Goal: Task Accomplishment & Management: Manage account settings

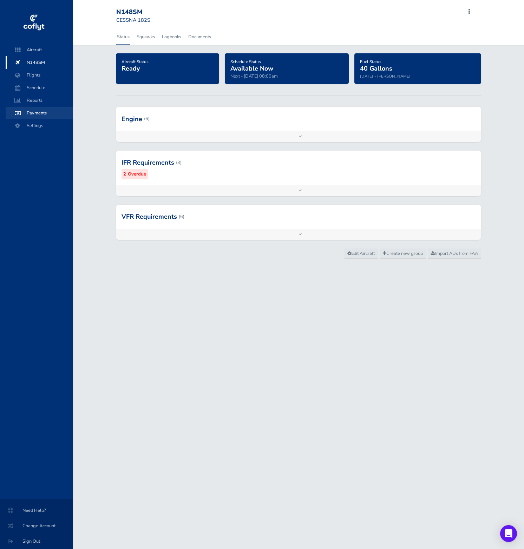
click at [44, 113] on span "Payments" at bounding box center [39, 113] width 53 height 13
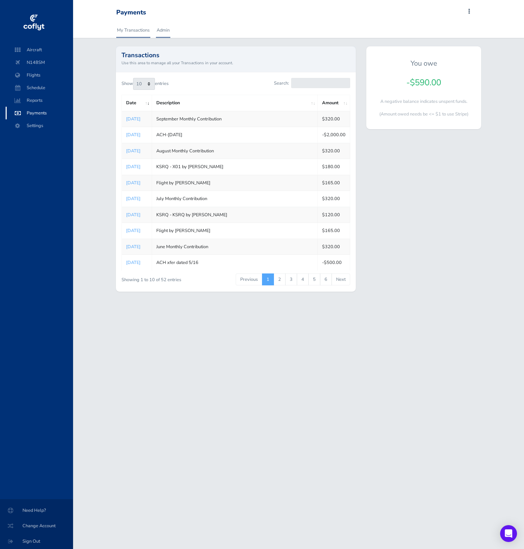
click at [164, 28] on link "Admin" at bounding box center [163, 29] width 14 height 15
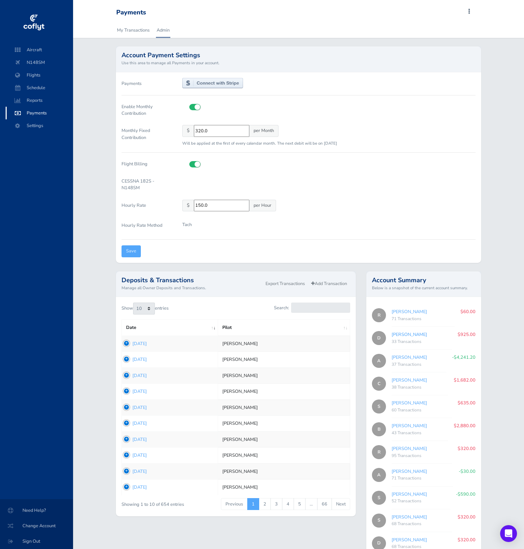
click at [403, 334] on link "Dean Watkins" at bounding box center [408, 334] width 35 height 6
click at [405, 334] on link "Dean Watkins" at bounding box center [408, 334] width 35 height 6
click at [409, 336] on link "Dean Watkins" at bounding box center [408, 334] width 35 height 6
click at [410, 359] on link "Albert E Miller" at bounding box center [408, 357] width 35 height 6
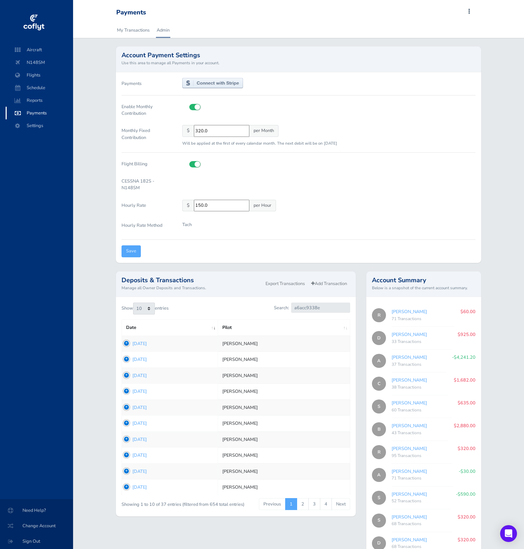
click at [409, 343] on div "33 Transactions" at bounding box center [421, 341] width 60 height 7
click at [325, 303] on input "a6acc9338e" at bounding box center [320, 308] width 59 height 10
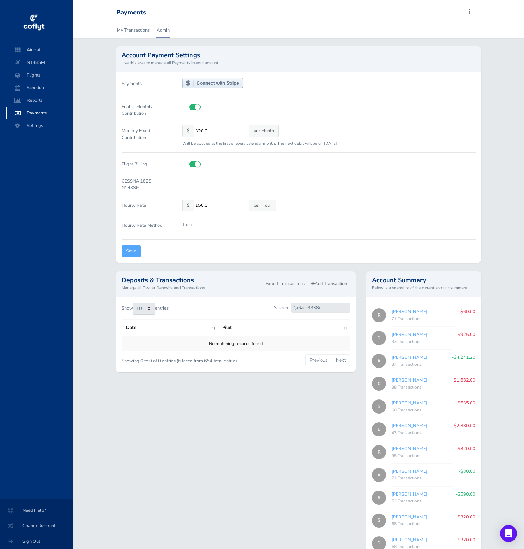
click at [410, 338] on div "33 Transactions" at bounding box center [421, 341] width 60 height 7
click at [410, 337] on link "Dean Watkins" at bounding box center [408, 334] width 35 height 6
type input "c9a5abd3cf"
